Goal: Task Accomplishment & Management: Complete application form

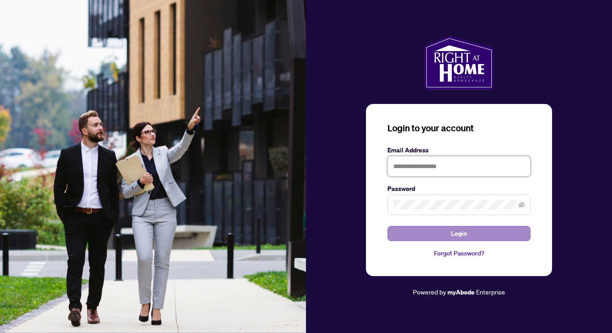
type input "**********"
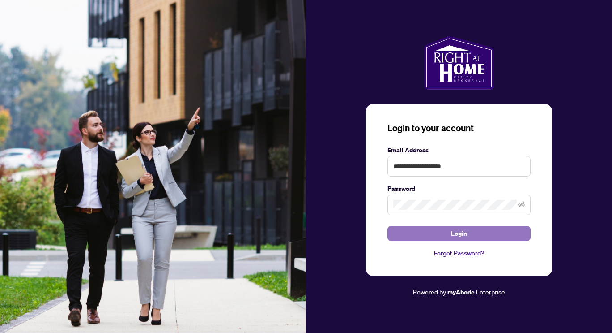
click at [451, 238] on button "Login" at bounding box center [459, 233] width 143 height 15
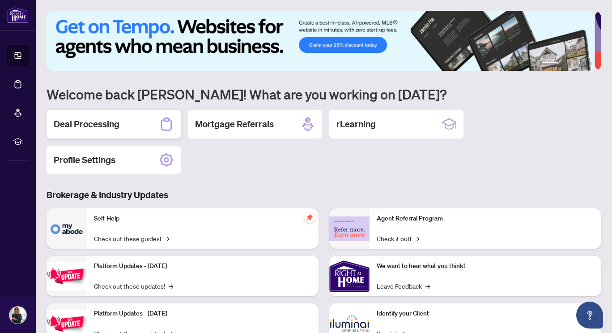
click at [145, 117] on div "Deal Processing" at bounding box center [114, 124] width 134 height 29
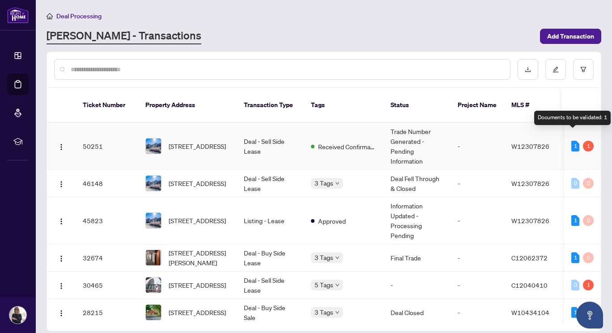
click at [571, 141] on div "1" at bounding box center [575, 146] width 8 height 11
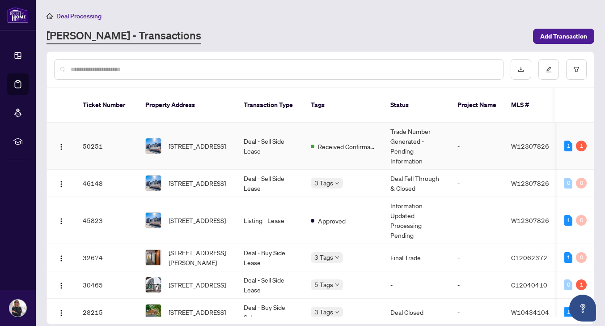
click at [584, 136] on td "1 1" at bounding box center [576, 146] width 37 height 47
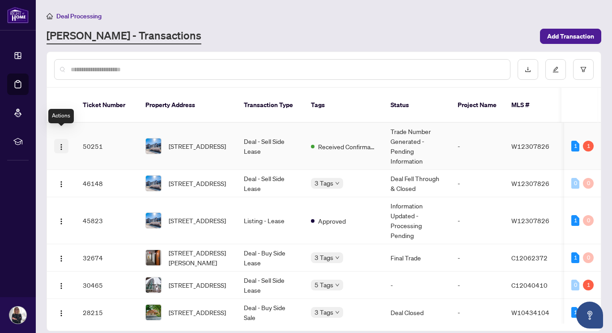
click at [62, 143] on img "button" at bounding box center [61, 146] width 7 height 7
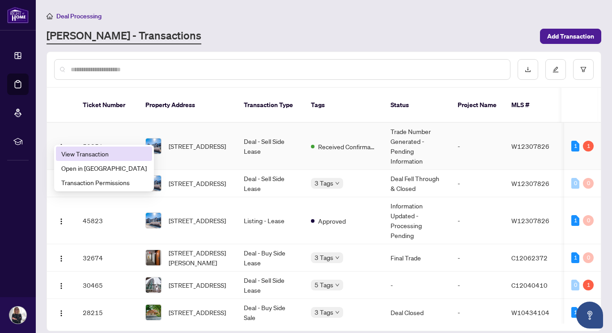
click at [103, 155] on span "View Transaction" at bounding box center [103, 154] width 85 height 10
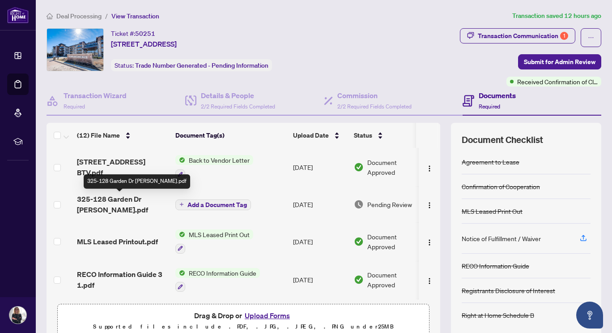
click at [142, 199] on span "325-128 Garden Dr [PERSON_NAME].pdf" at bounding box center [122, 203] width 91 height 21
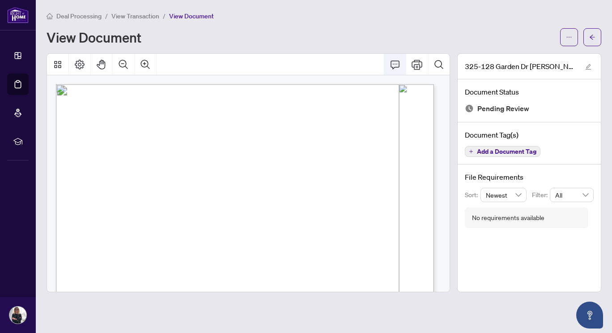
click at [390, 67] on icon "Comment" at bounding box center [395, 64] width 11 height 11
click at [569, 31] on span "button" at bounding box center [569, 37] width 6 height 14
click at [520, 60] on span "Download" at bounding box center [537, 56] width 68 height 10
click at [154, 13] on span "View Transaction" at bounding box center [135, 16] width 48 height 8
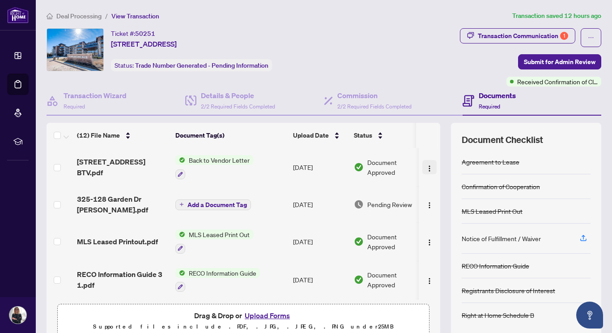
click at [424, 168] on button "button" at bounding box center [429, 167] width 14 height 14
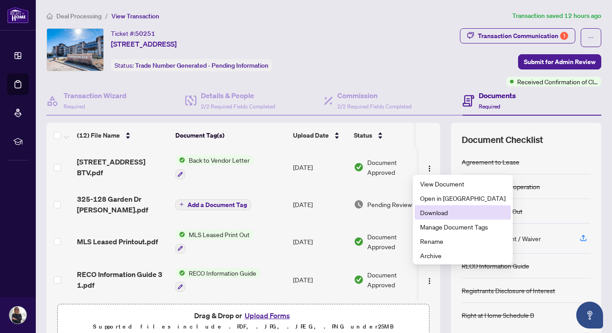
click at [423, 212] on span "Download" at bounding box center [462, 212] width 85 height 10
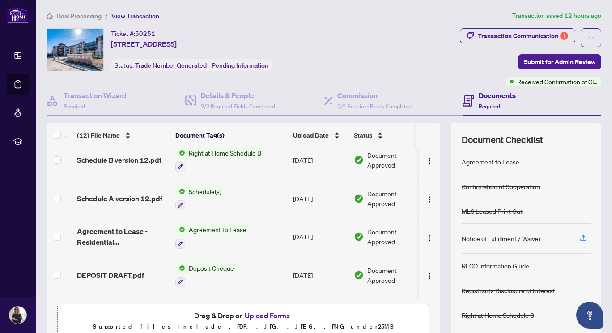
scroll to position [298, 0]
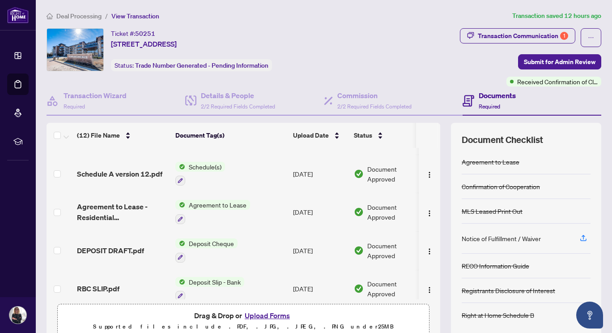
click at [260, 314] on button "Upload Forms" at bounding box center [267, 315] width 51 height 12
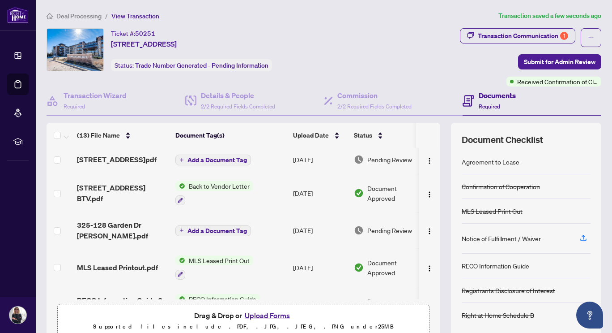
scroll to position [0, 0]
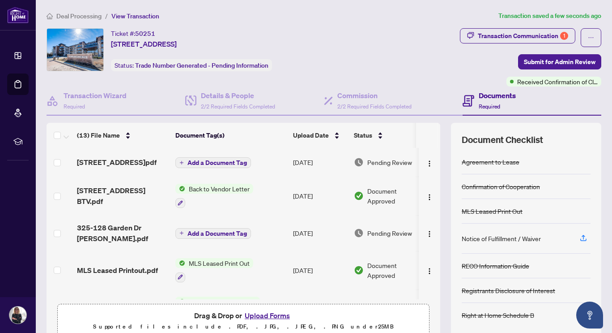
click at [221, 159] on span "Add a Document Tag" at bounding box center [218, 162] width 60 height 6
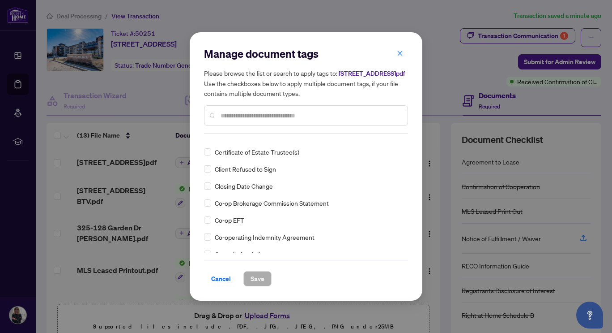
scroll to position [334, 0]
click at [272, 116] on input "text" at bounding box center [311, 116] width 180 height 10
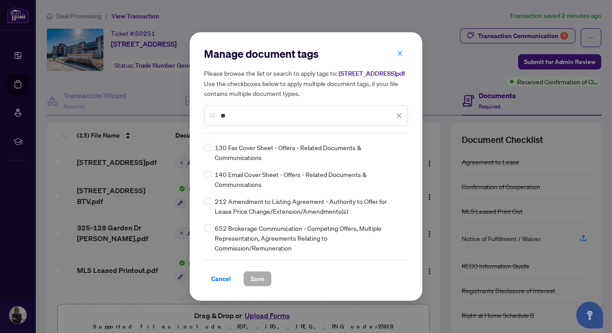
scroll to position [0, 0]
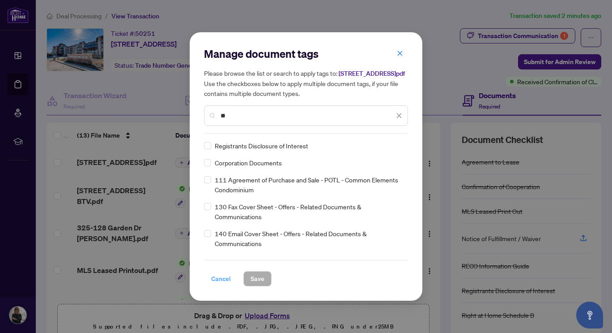
type input "**"
click at [222, 279] on span "Cancel" at bounding box center [221, 278] width 20 height 14
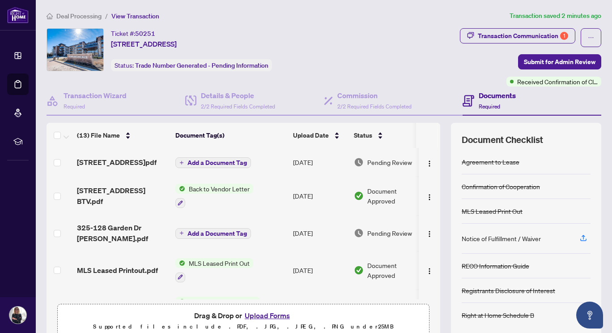
click at [213, 162] on span "Add a Document Tag" at bounding box center [218, 162] width 60 height 6
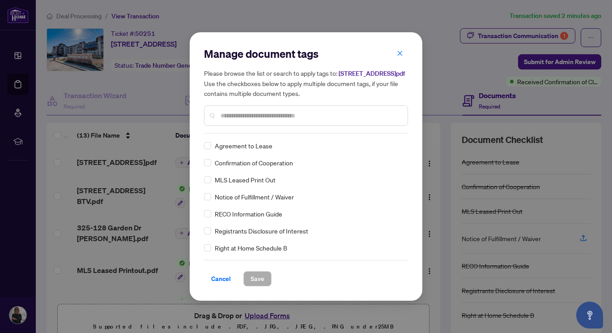
click at [234, 120] on input "text" at bounding box center [311, 116] width 180 height 10
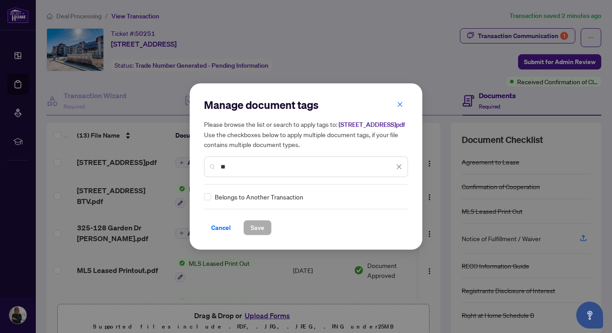
type input "*"
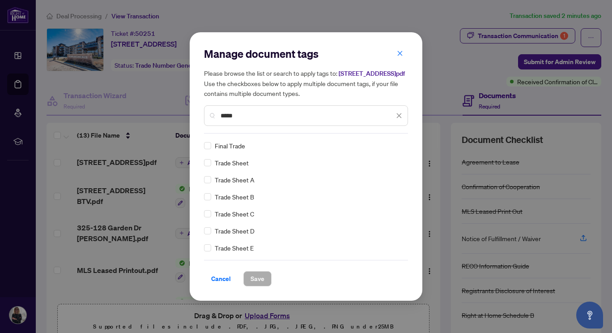
type input "*****"
click at [252, 279] on span "Save" at bounding box center [258, 278] width 14 height 14
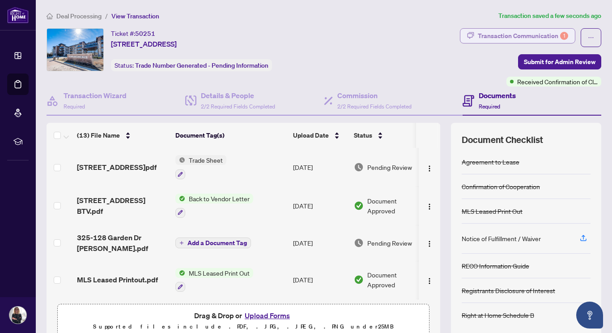
click at [517, 38] on div "Transaction Communication 1" at bounding box center [523, 36] width 90 height 14
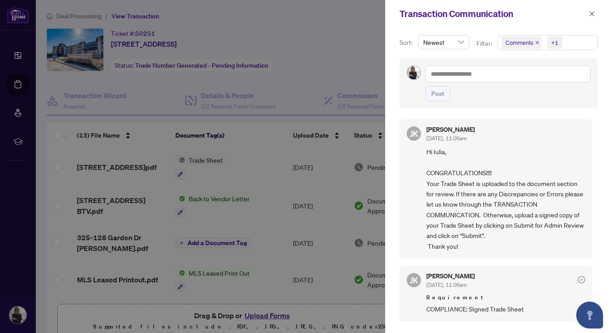
click at [365, 39] on div at bounding box center [306, 166] width 612 height 333
click at [589, 10] on span "button" at bounding box center [592, 14] width 6 height 14
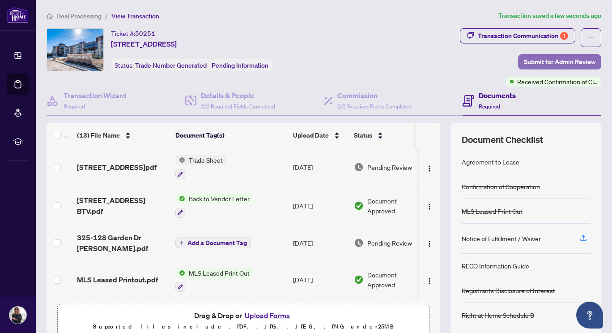
click at [546, 56] on span "Submit for Admin Review" at bounding box center [560, 62] width 72 height 14
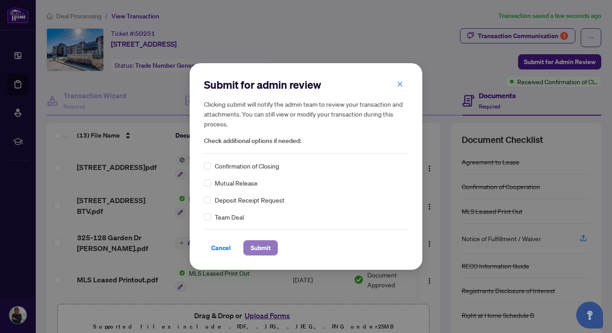
click at [258, 243] on span "Submit" at bounding box center [261, 247] width 20 height 14
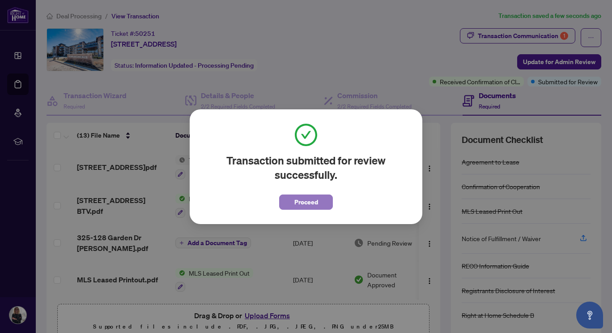
click at [297, 206] on span "Proceed" at bounding box center [306, 202] width 24 height 14
